Goal: Task Accomplishment & Management: Use online tool/utility

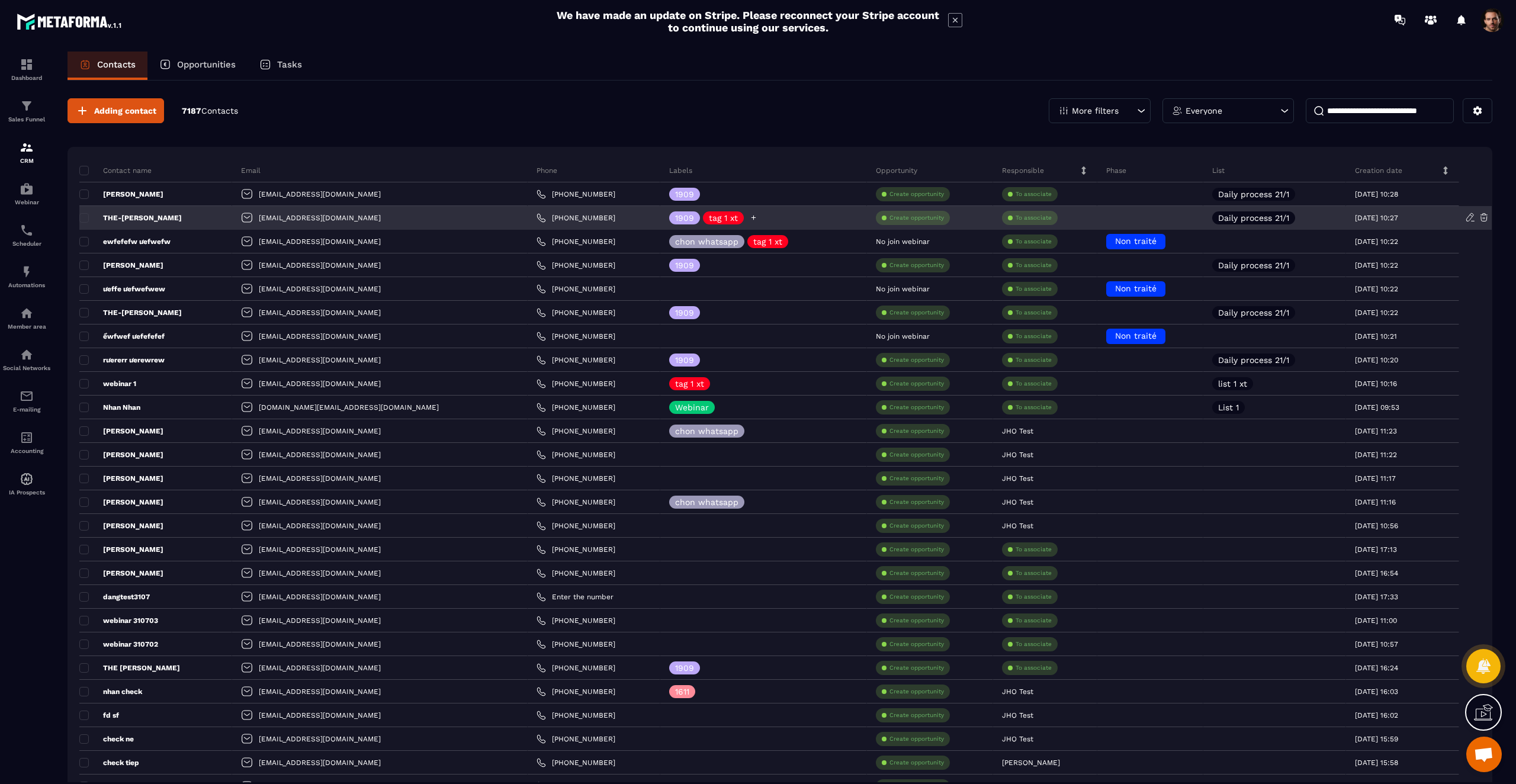
click at [709, 214] on p "tag 1 xt" at bounding box center [724, 218] width 29 height 9
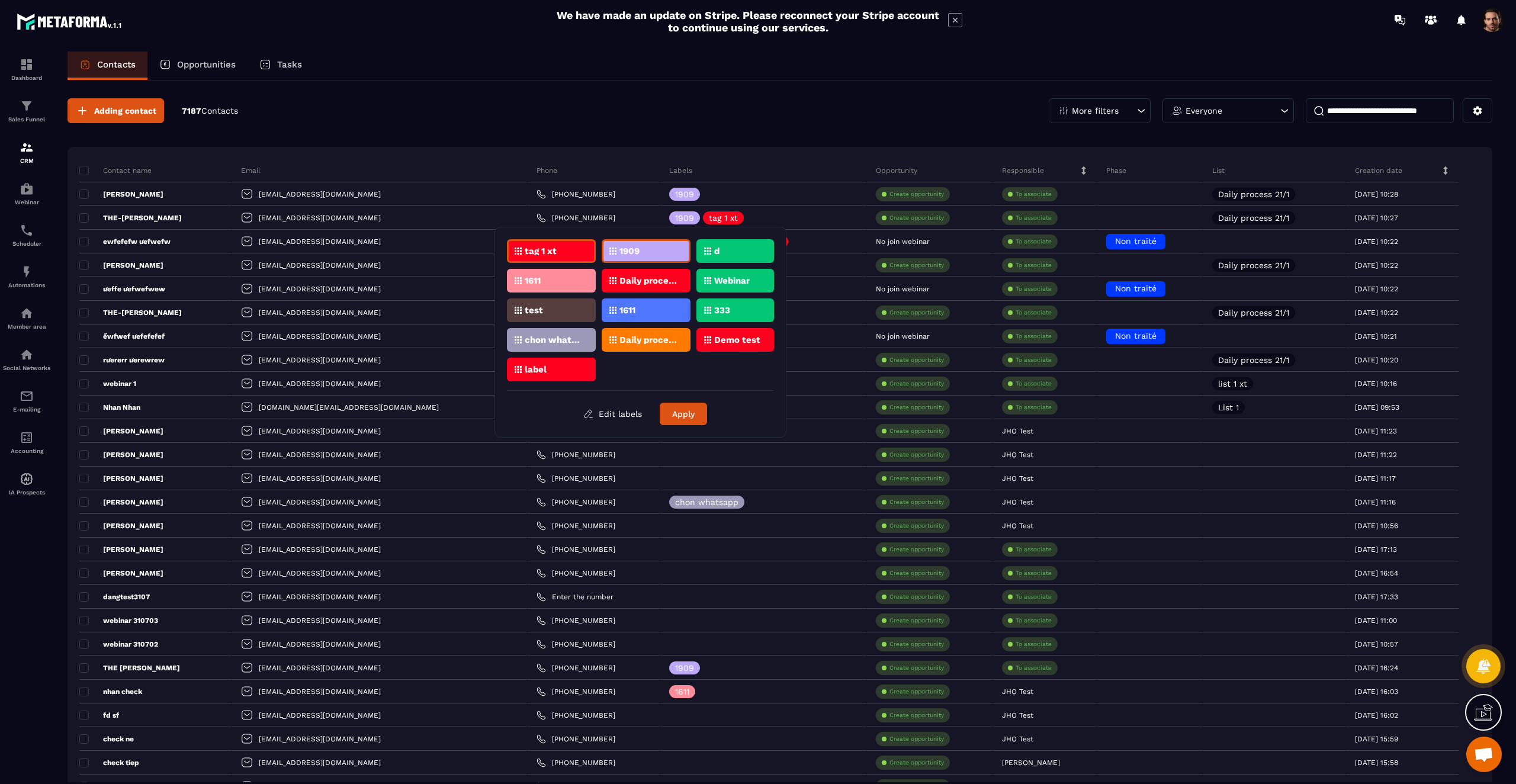
click at [602, 248] on div "tag 1 xt" at bounding box center [646, 250] width 89 height 23
click at [681, 417] on button "Apply" at bounding box center [683, 414] width 48 height 22
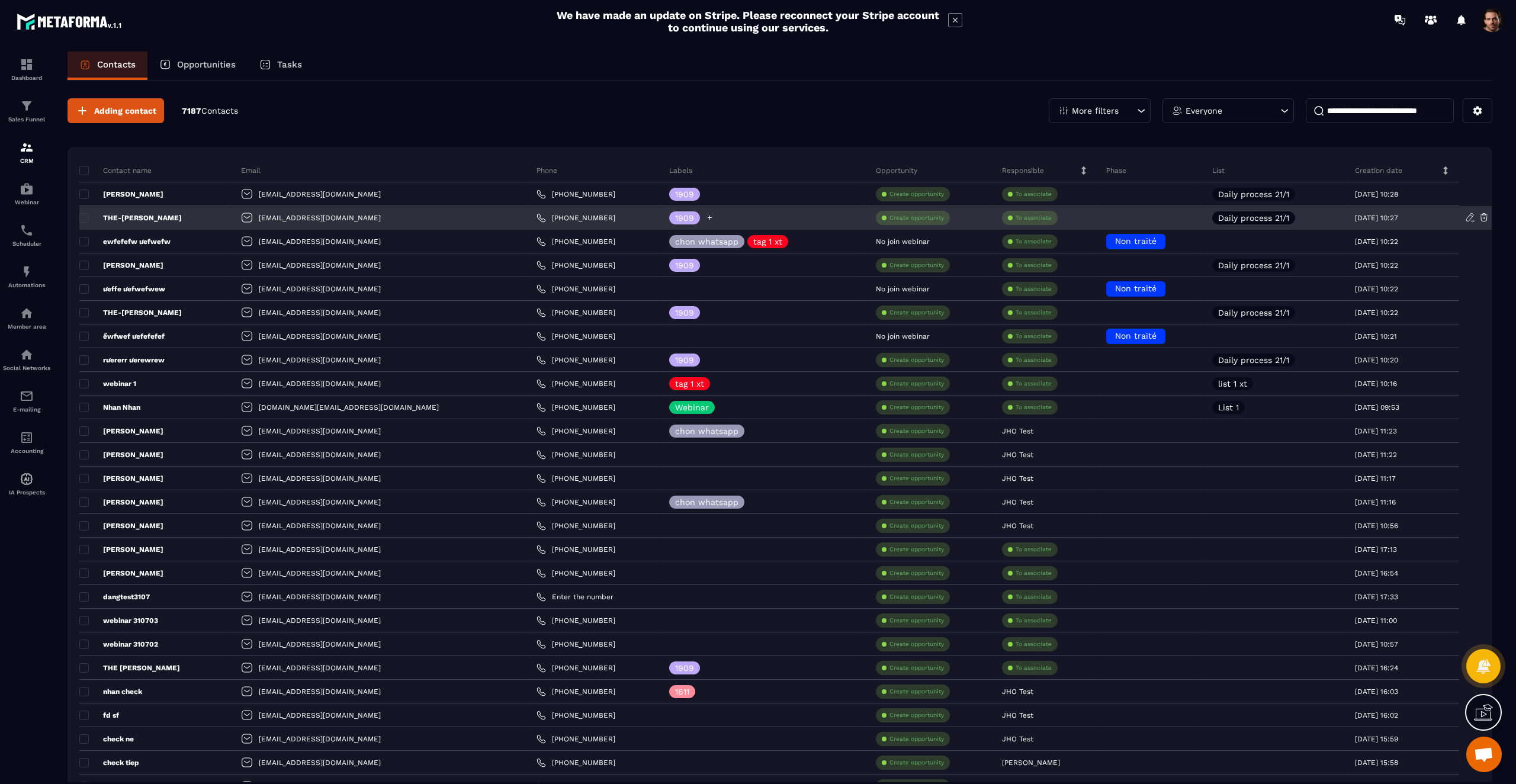
click at [675, 220] on p "1909" at bounding box center [685, 218] width 19 height 9
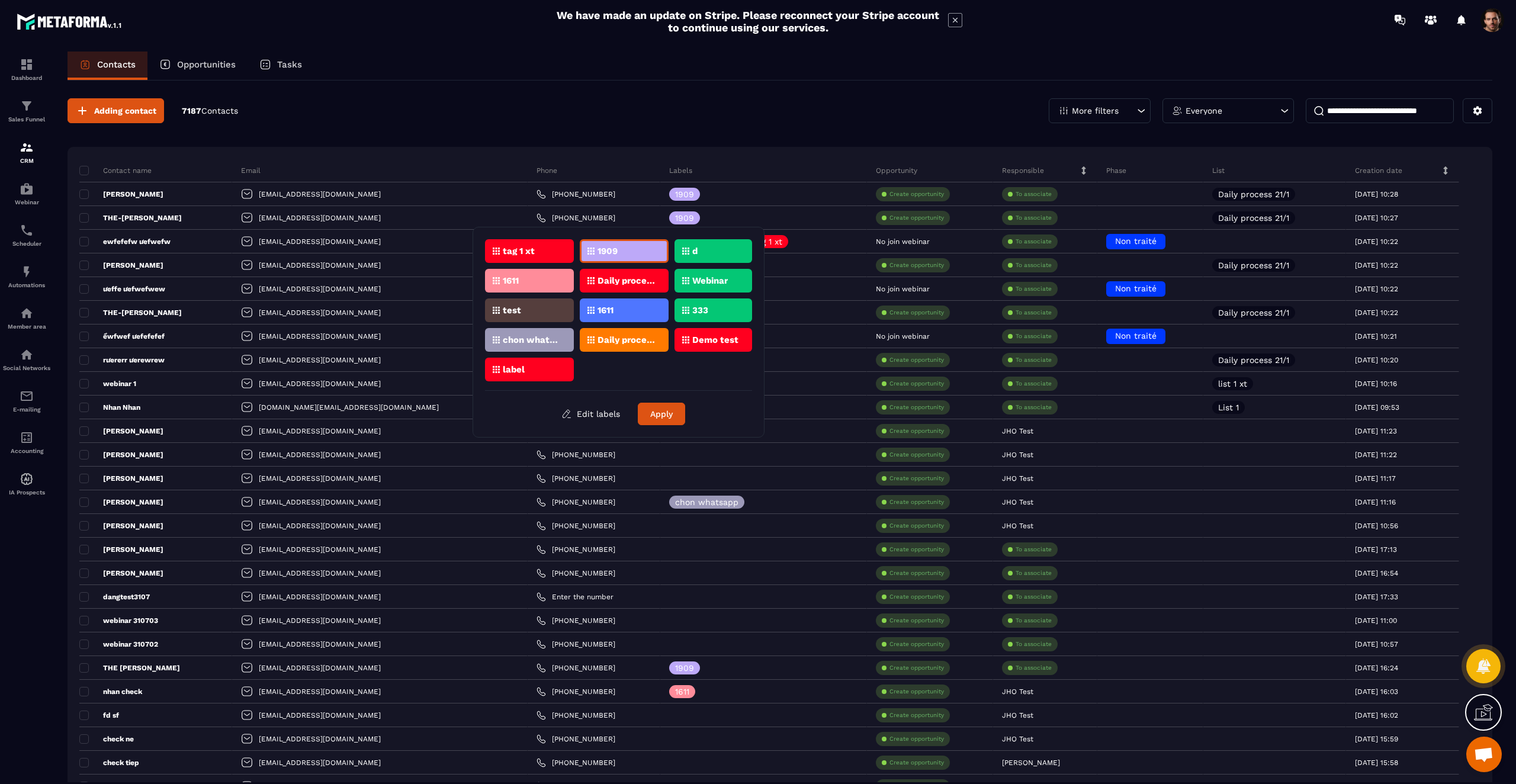
click at [580, 256] on div "tag 1 xt" at bounding box center [624, 250] width 89 height 23
click at [665, 415] on button "Apply" at bounding box center [661, 414] width 48 height 22
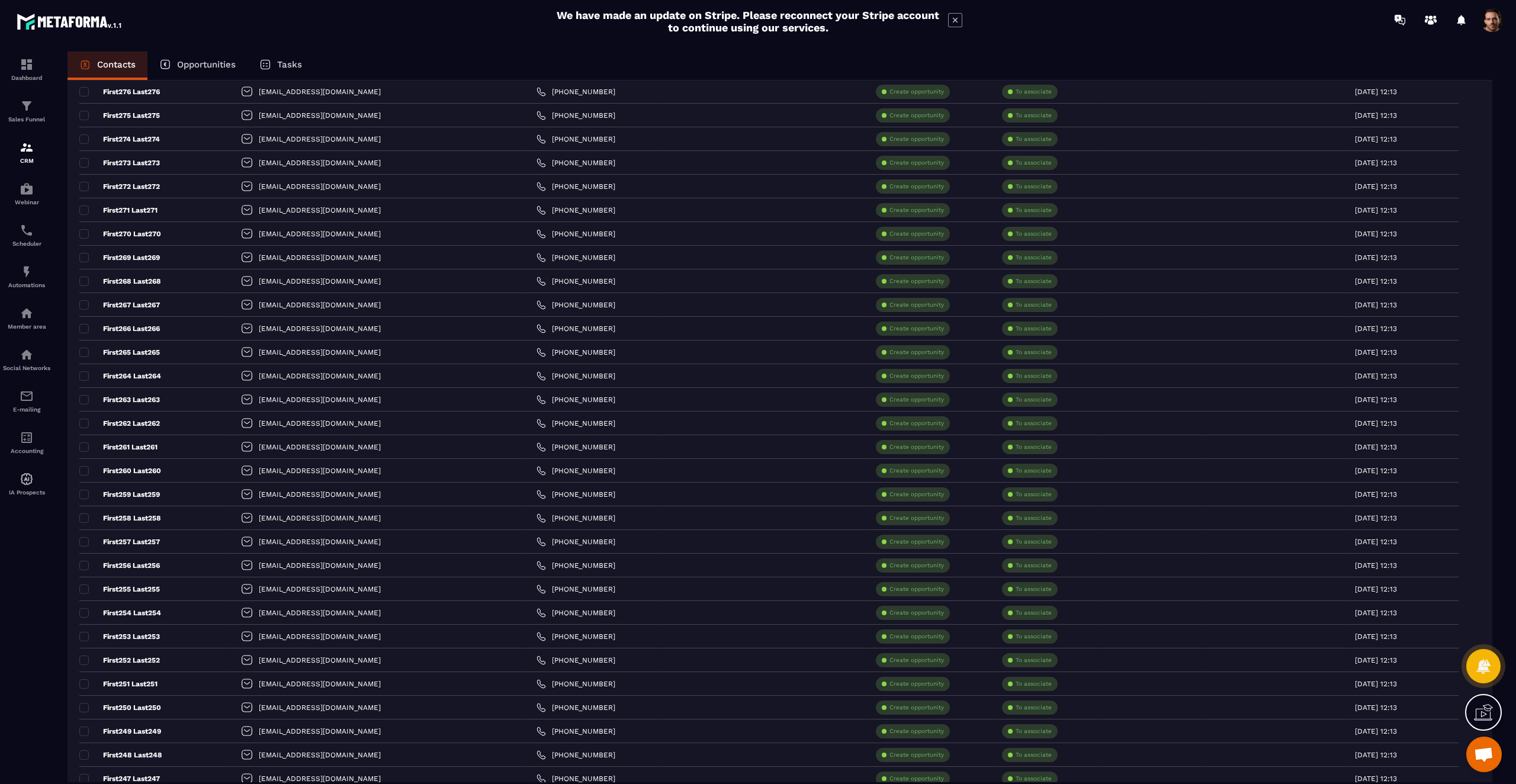
scroll to position [1854, 0]
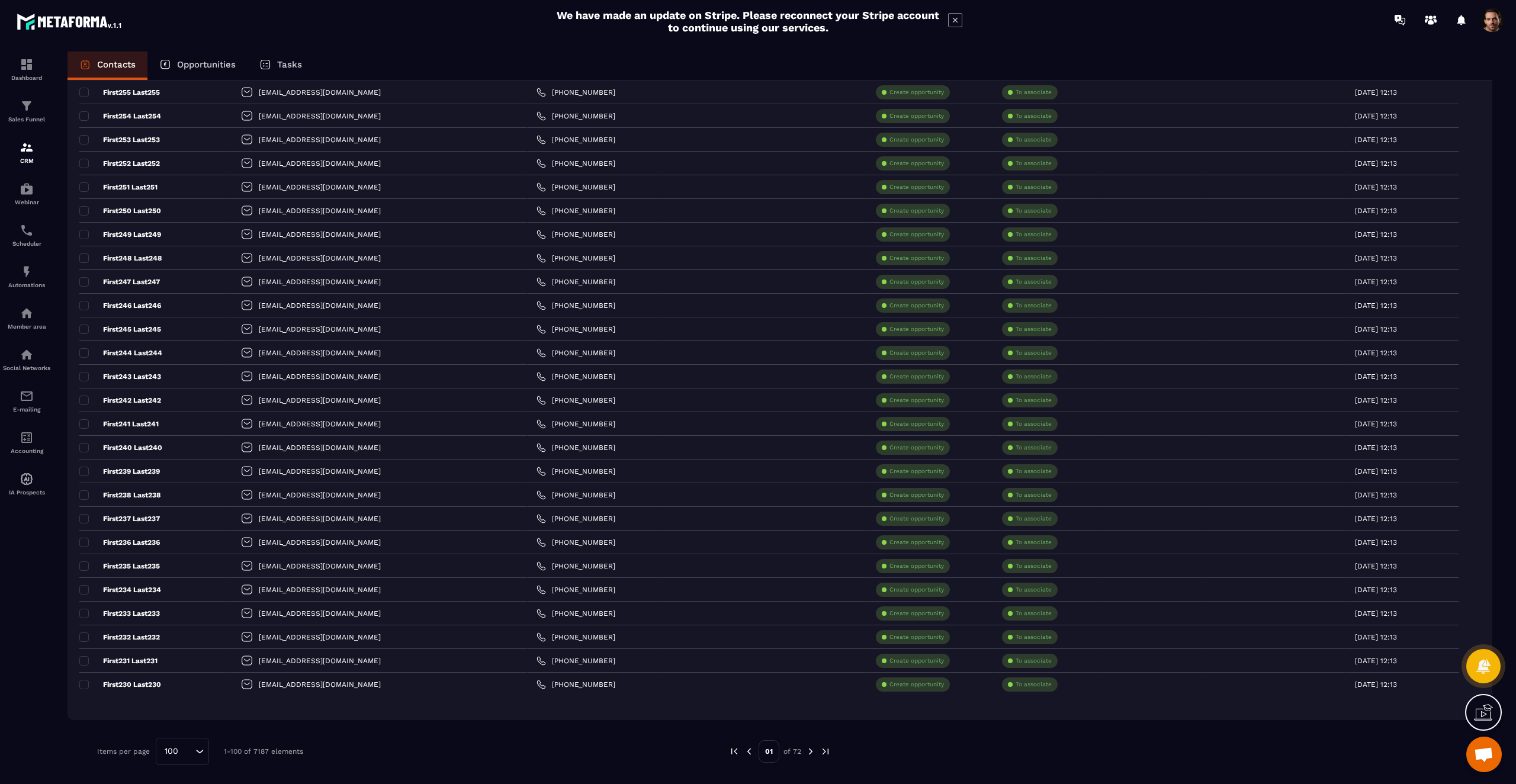
click at [809, 751] on img at bounding box center [810, 751] width 10 height 10
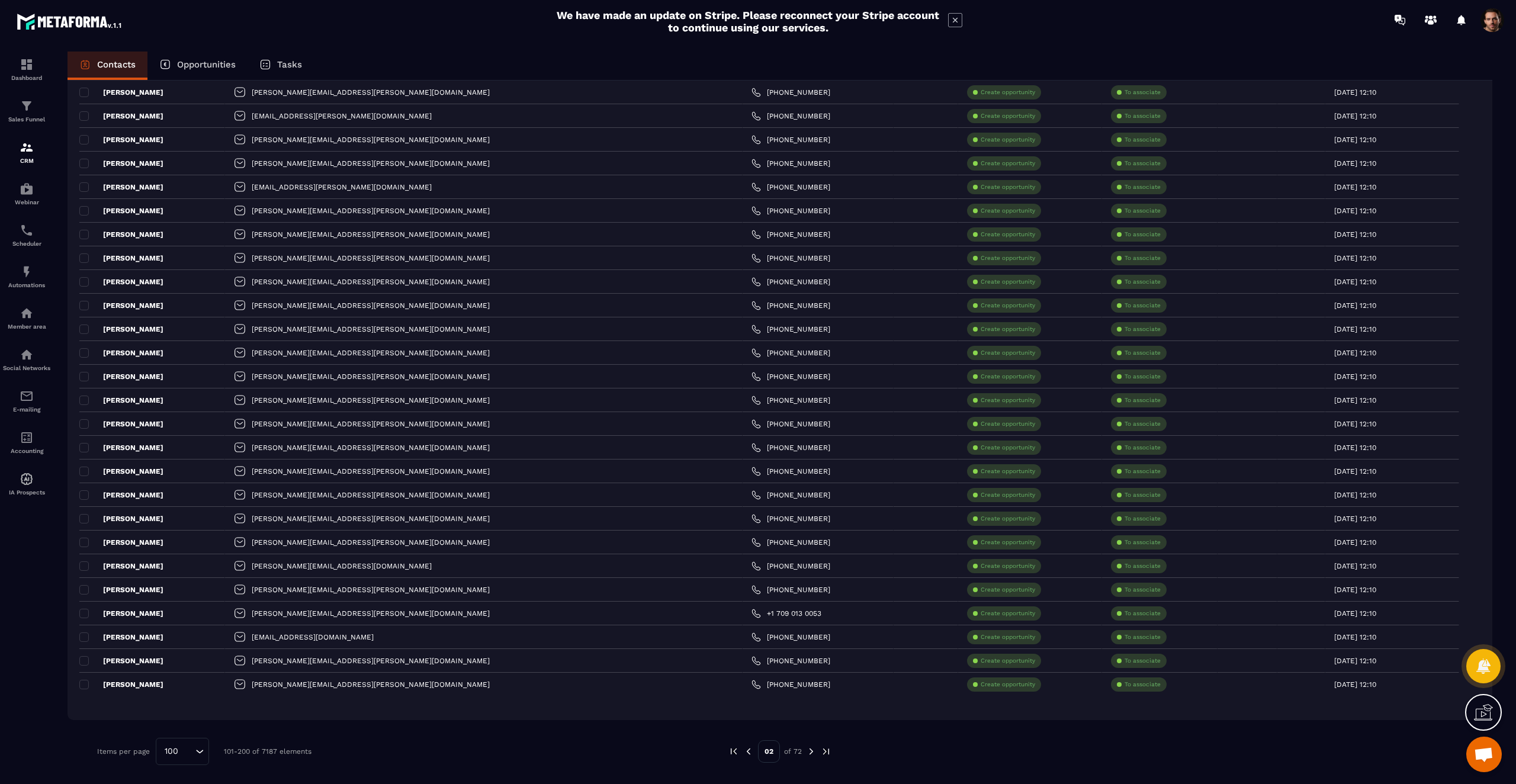
click at [810, 751] on img at bounding box center [811, 751] width 10 height 10
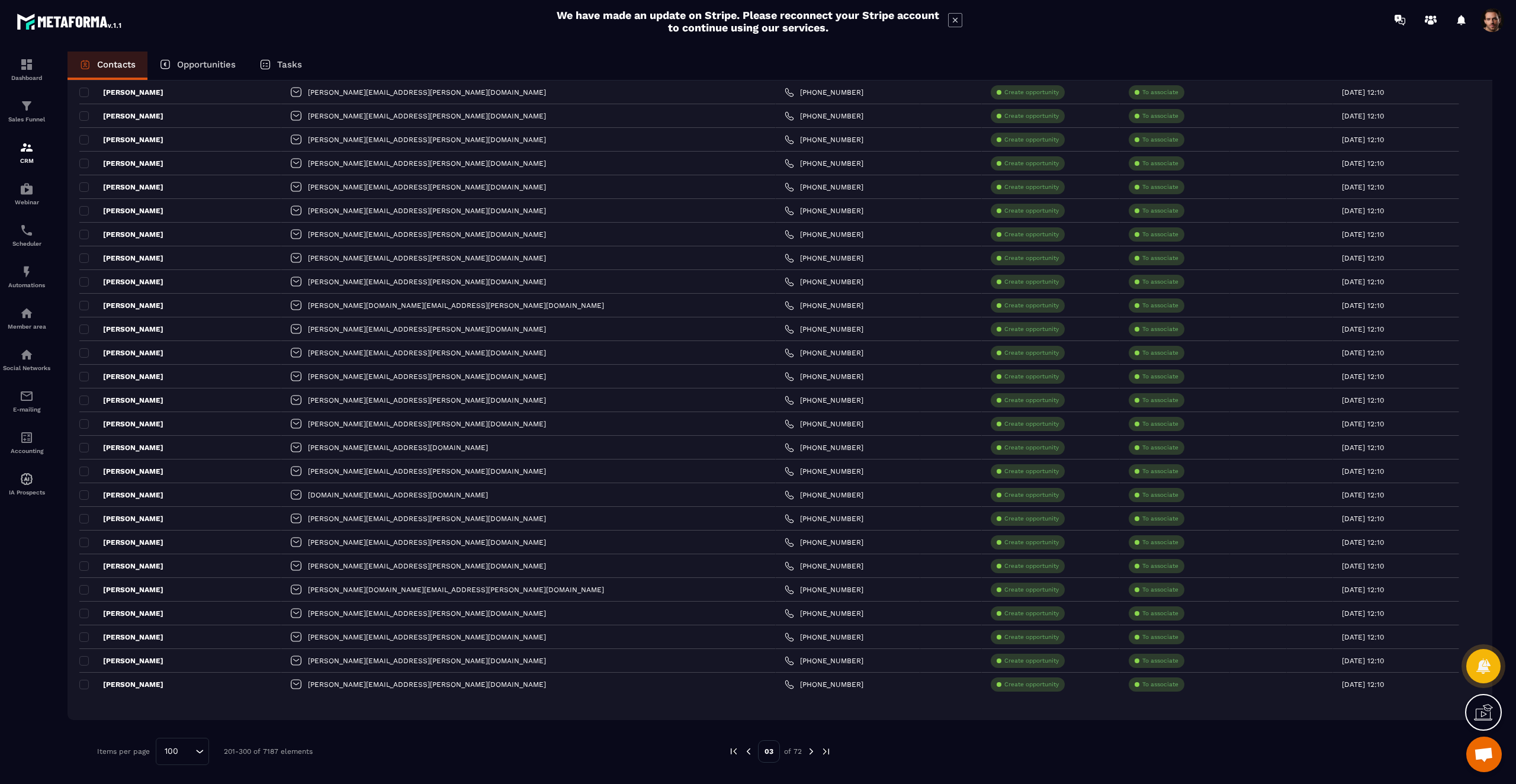
click at [810, 752] on img at bounding box center [811, 751] width 10 height 10
click at [810, 752] on img at bounding box center [812, 751] width 10 height 10
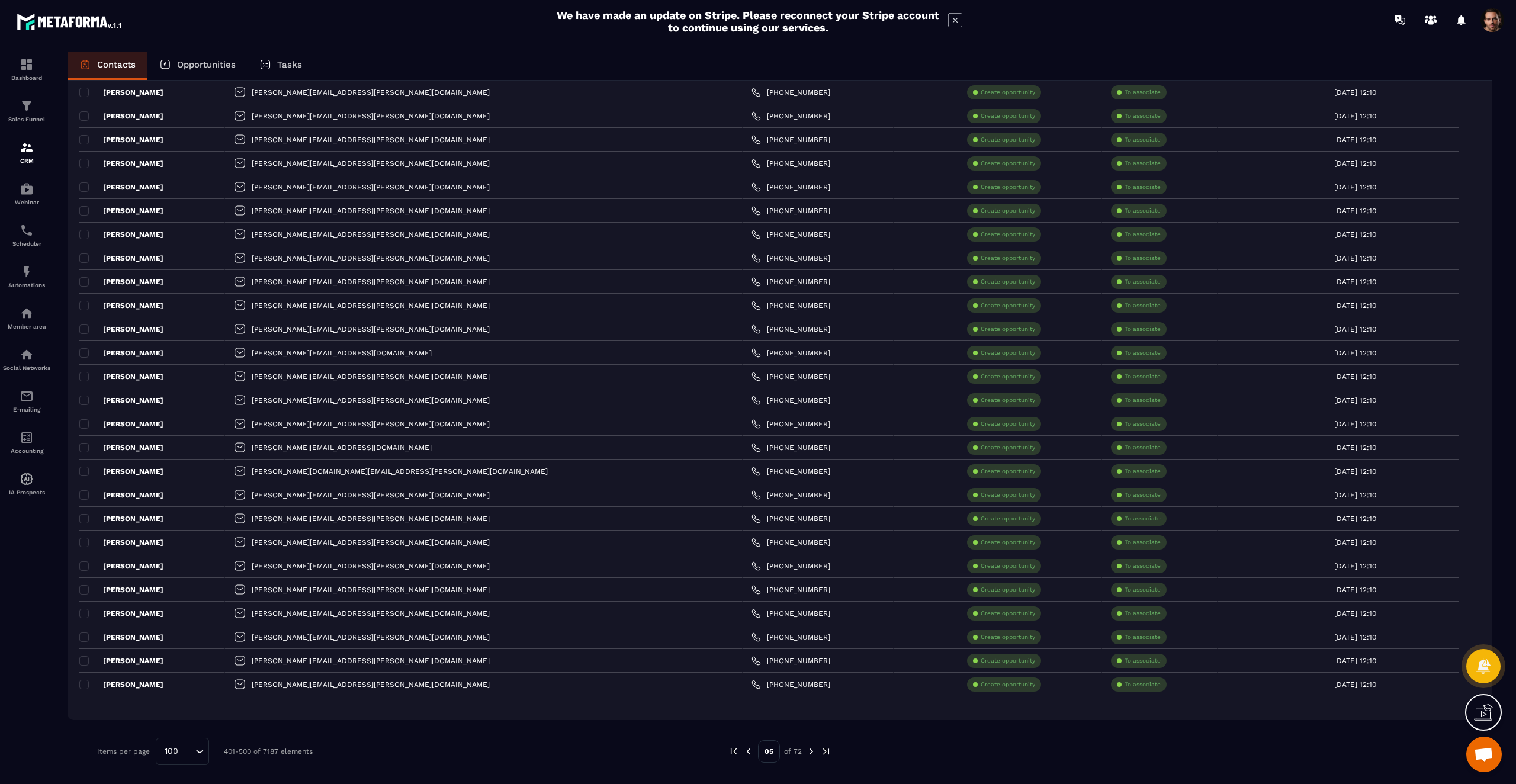
click at [810, 752] on img at bounding box center [811, 751] width 10 height 10
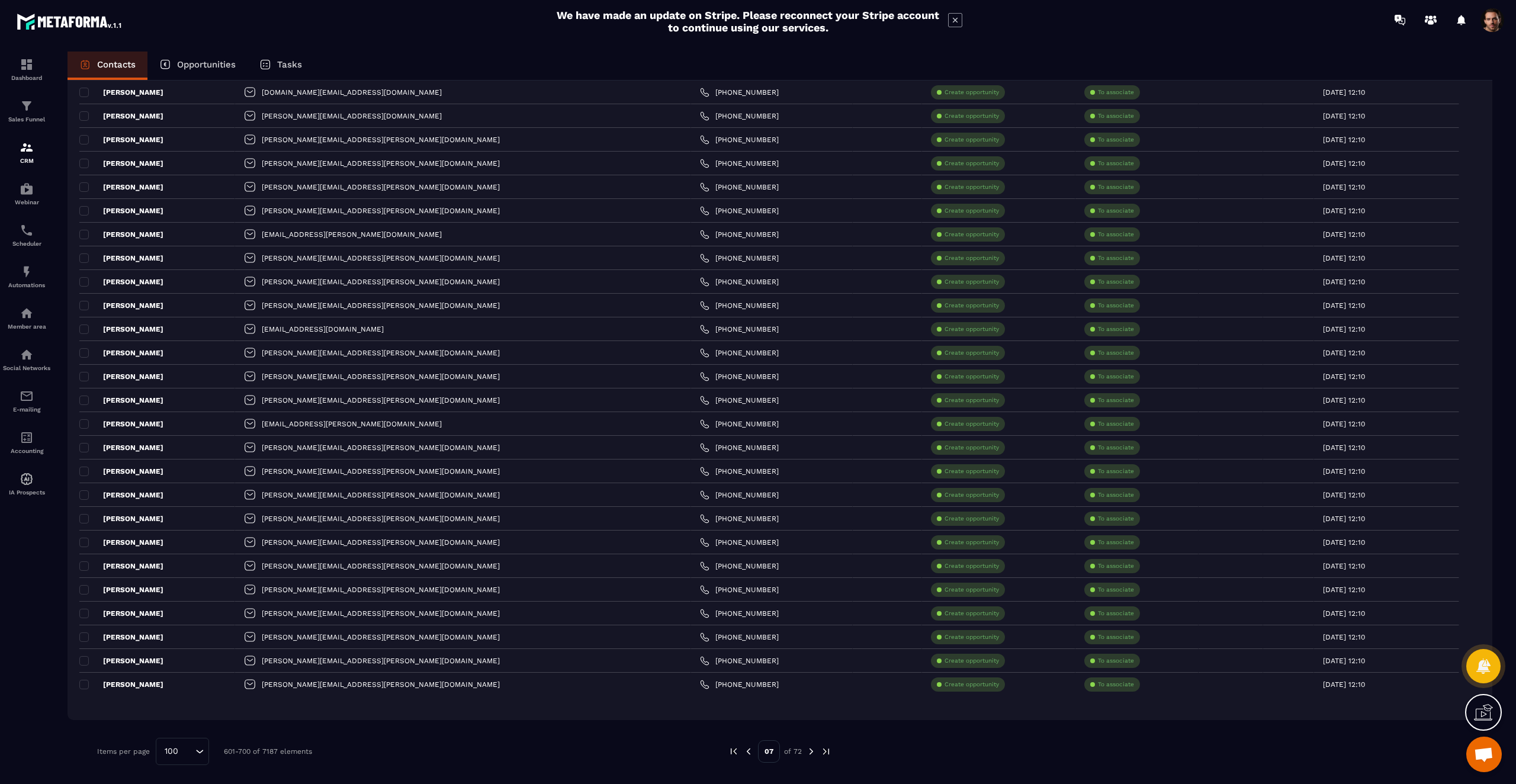
click at [810, 752] on img at bounding box center [811, 751] width 10 height 10
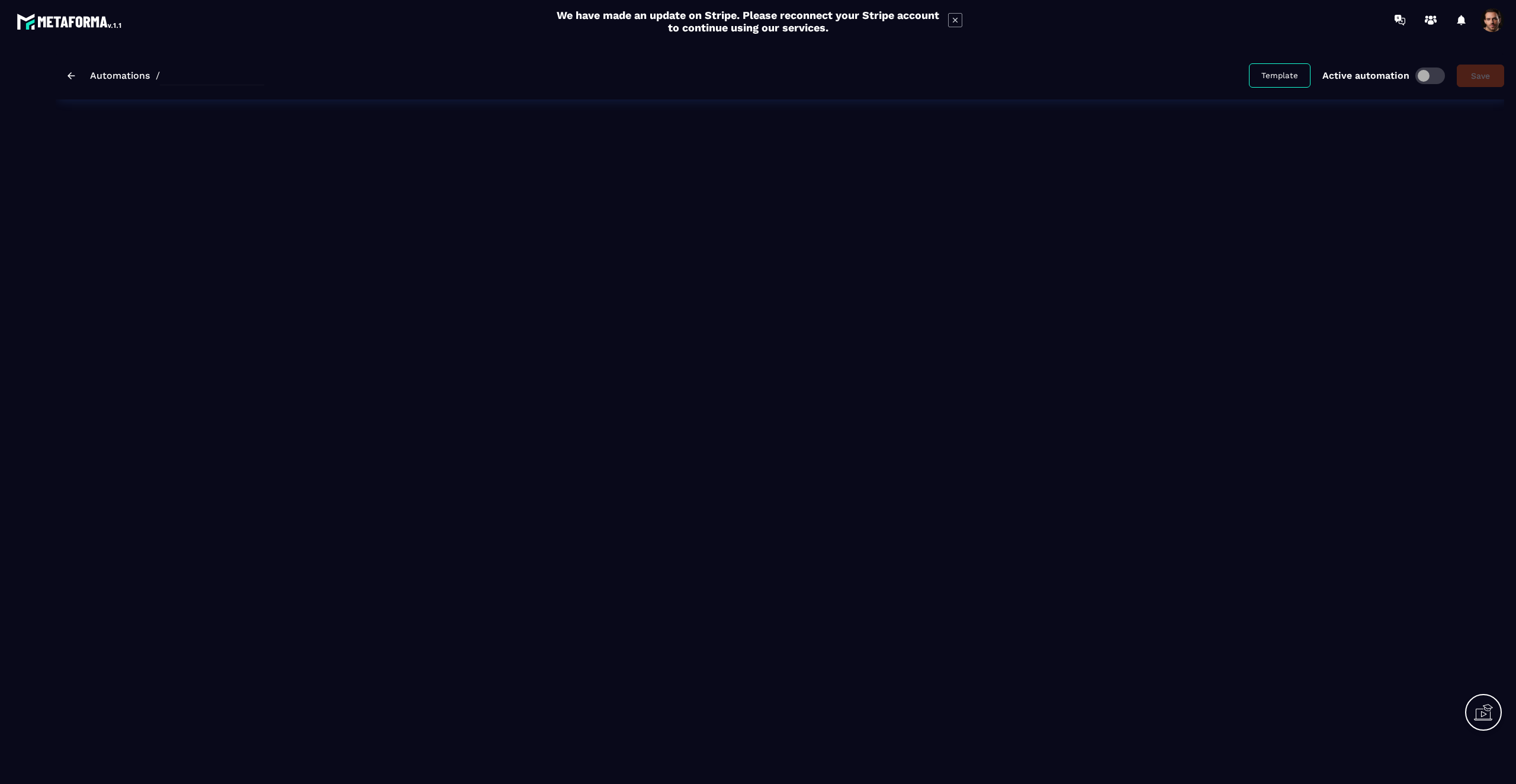
type input "**********"
